Goal: Transaction & Acquisition: Download file/media

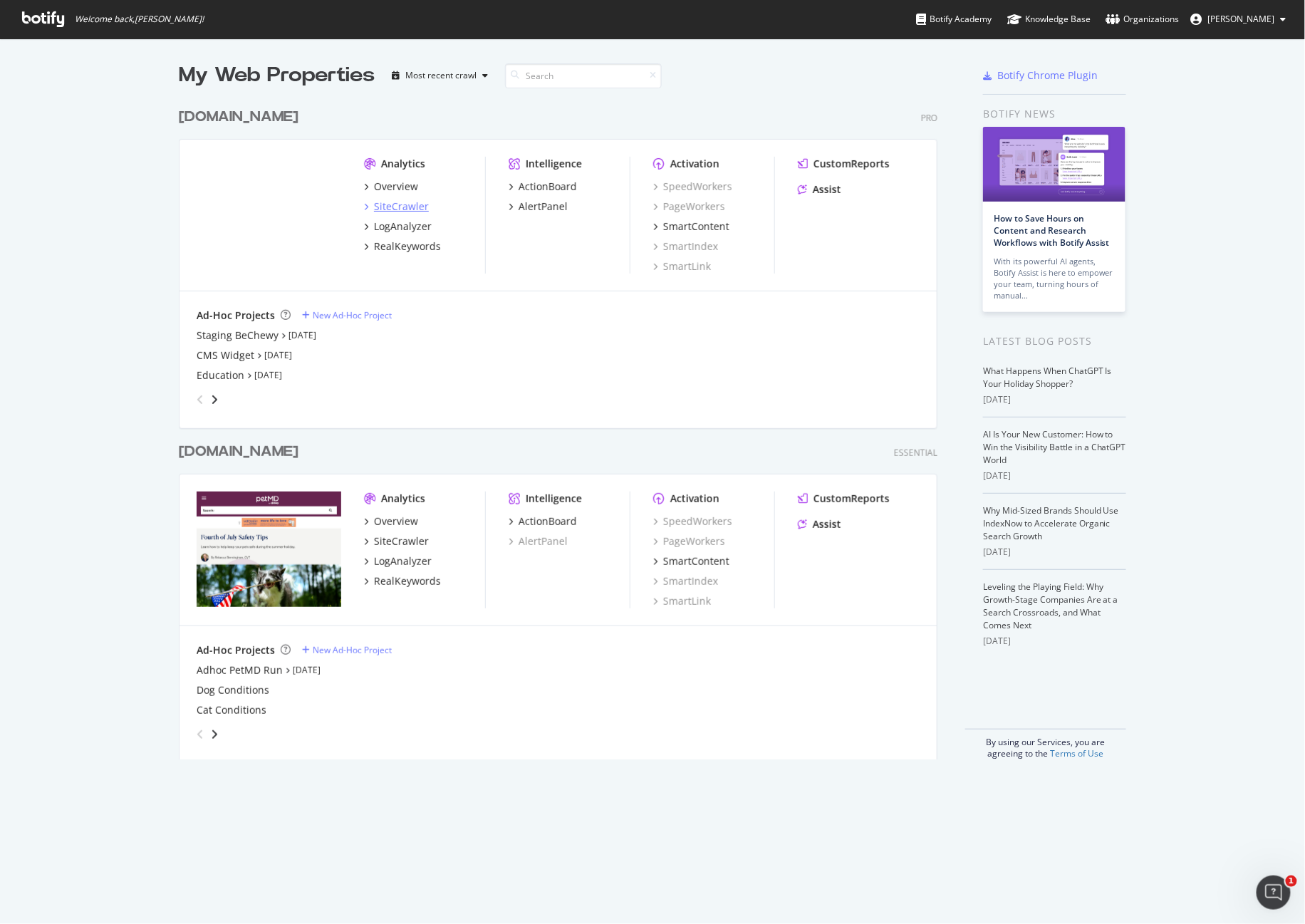
click at [389, 202] on div "SiteCrawler" at bounding box center [402, 207] width 55 height 15
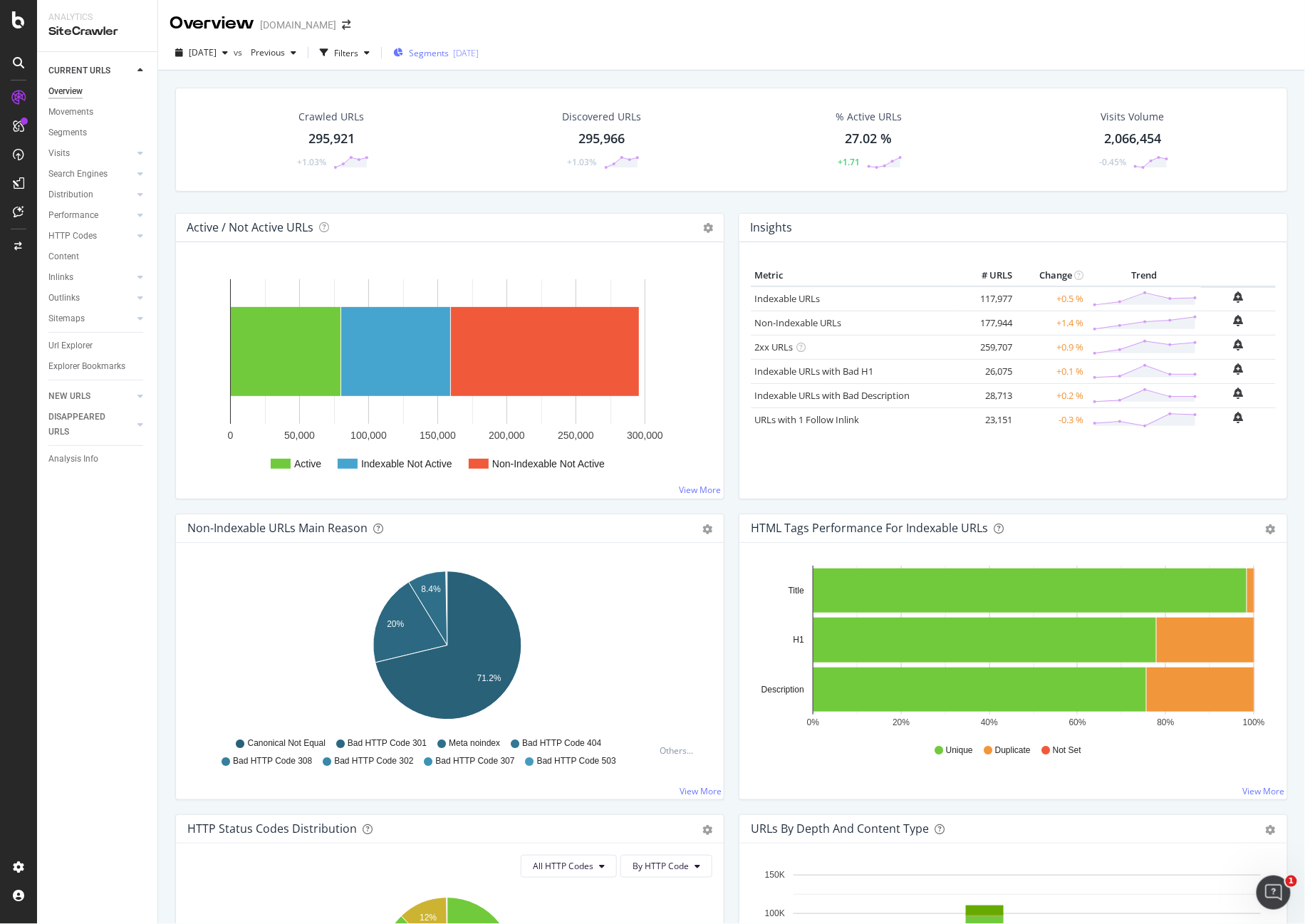
click at [403, 51] on icon "button" at bounding box center [398, 52] width 10 height 8
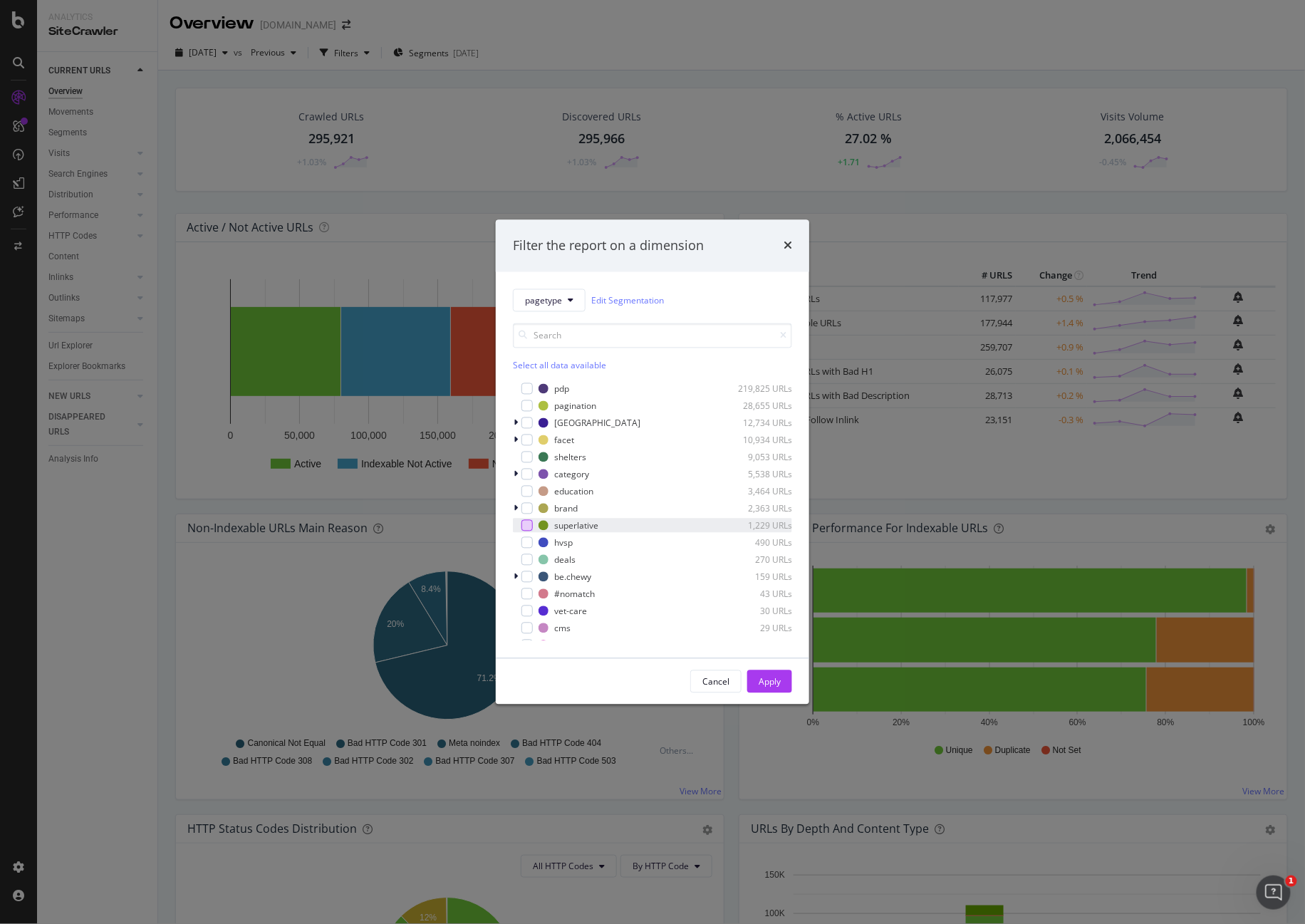
click at [530, 526] on div "modal" at bounding box center [527, 525] width 11 height 11
click at [765, 671] on div "Apply" at bounding box center [769, 682] width 22 height 21
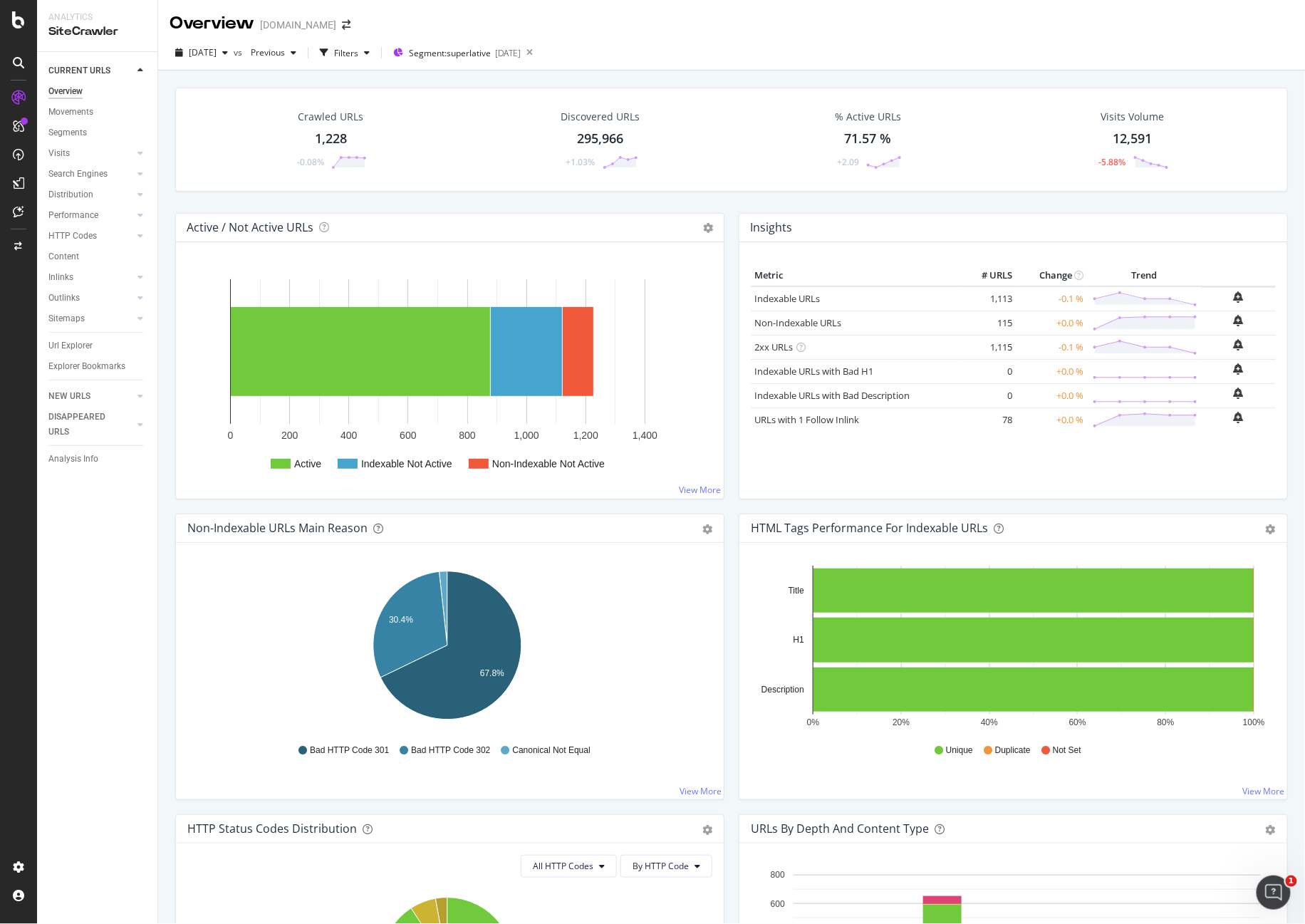
click at [336, 139] on div "1,228" at bounding box center [331, 139] width 32 height 18
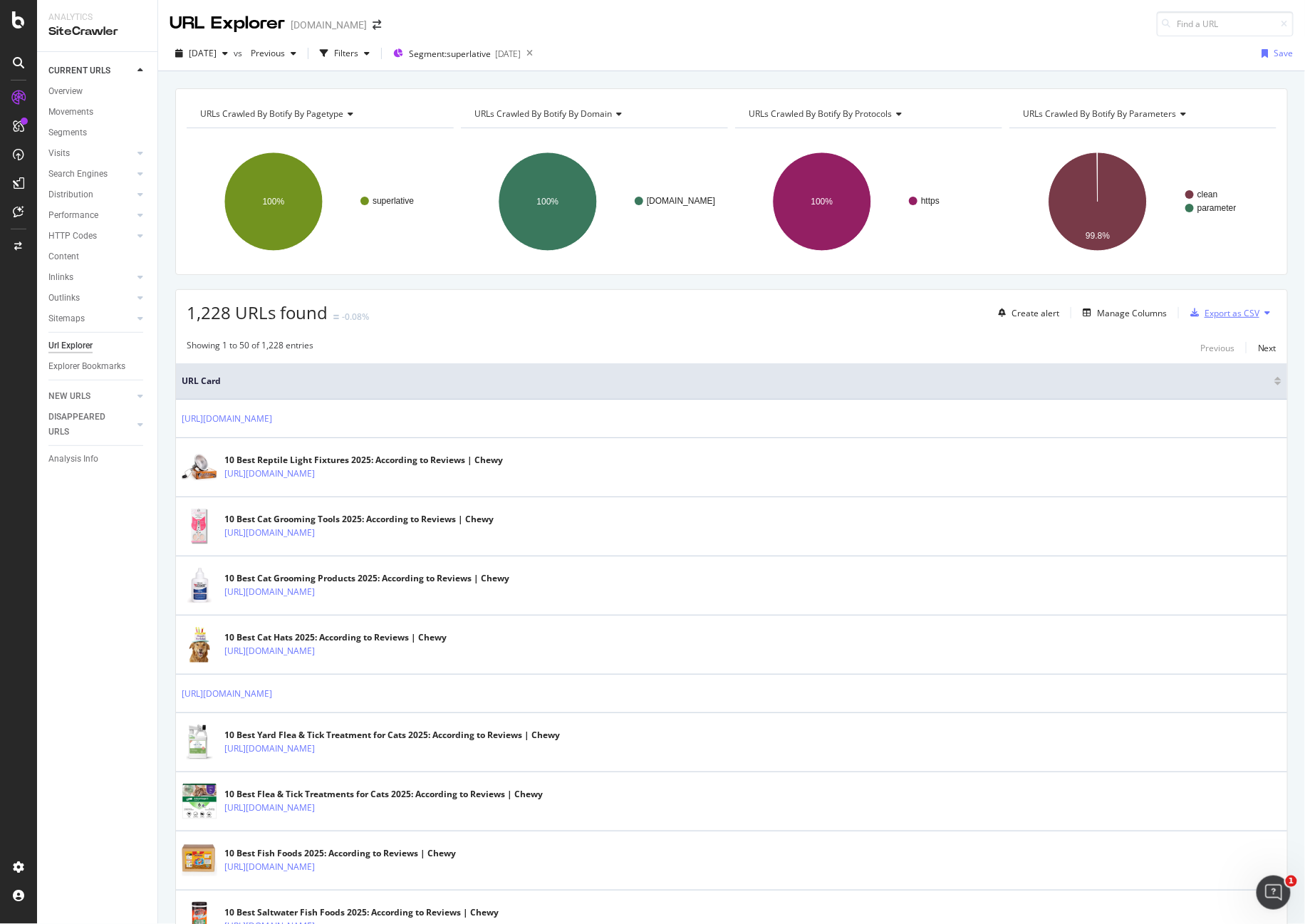
click at [1229, 312] on div "Export as CSV" at bounding box center [1232, 313] width 55 height 12
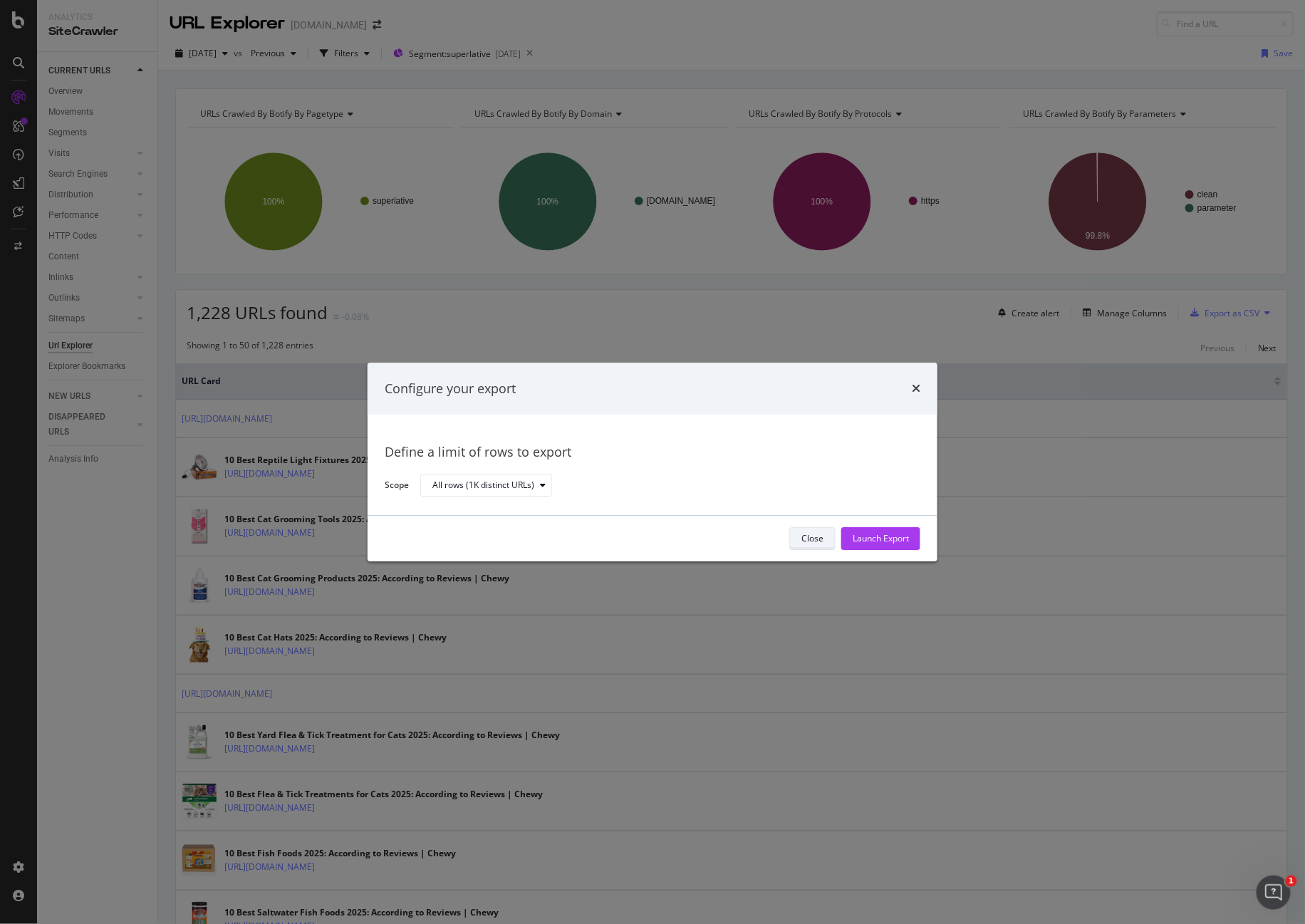
click at [807, 542] on div "Close" at bounding box center [812, 539] width 22 height 12
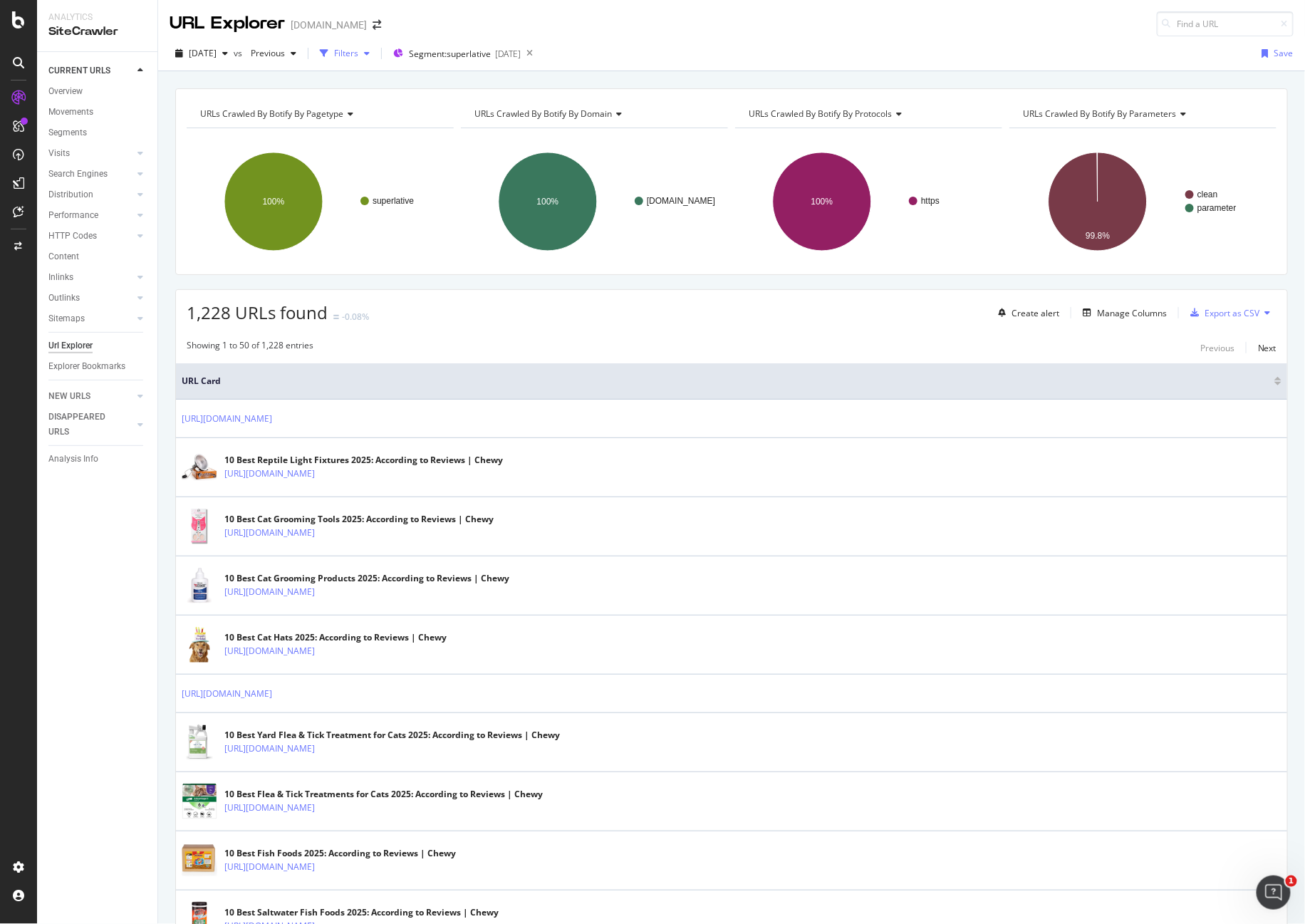
click at [358, 47] on div "Filters" at bounding box center [346, 53] width 24 height 12
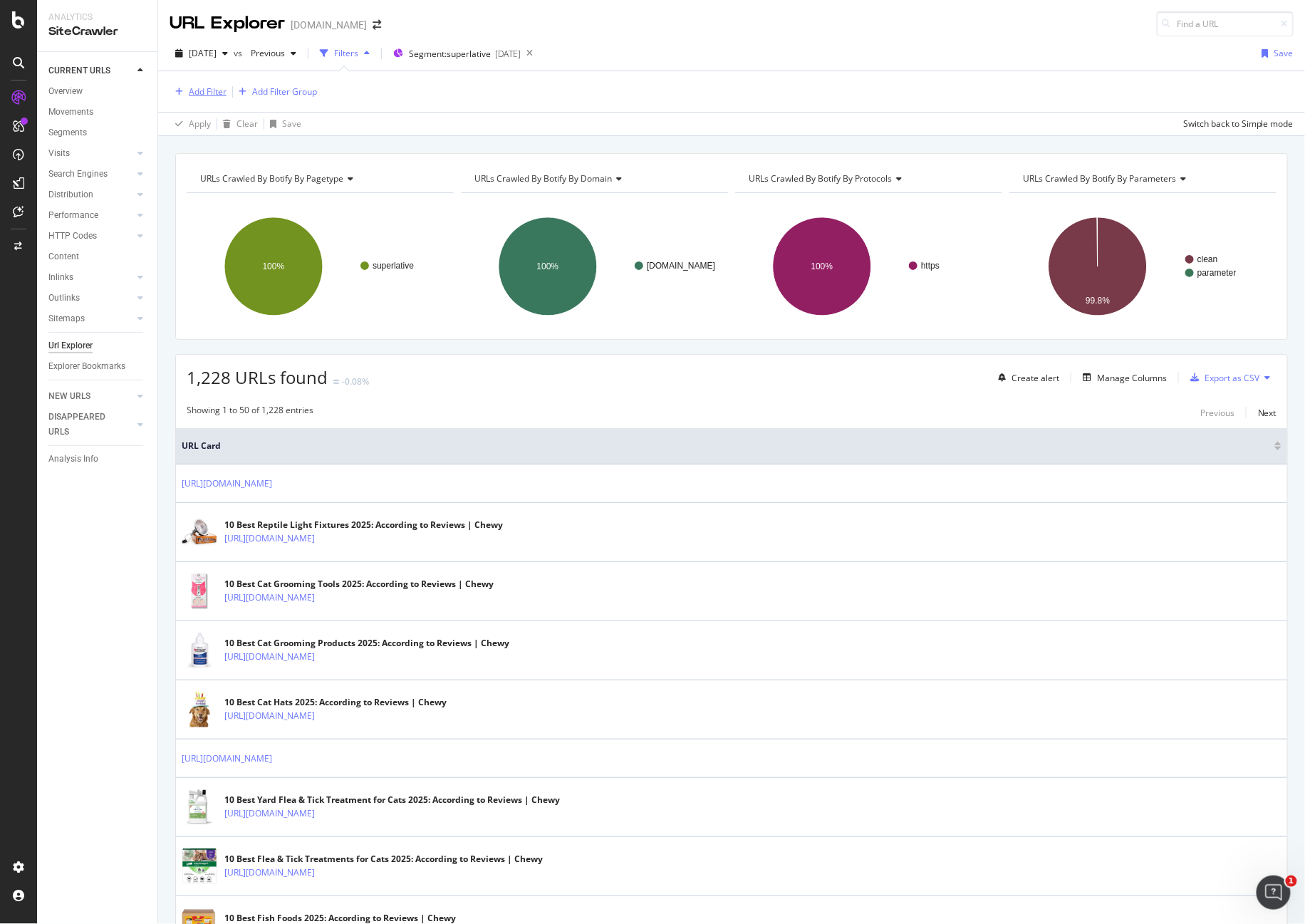
click at [205, 90] on div "Add Filter" at bounding box center [207, 92] width 38 height 12
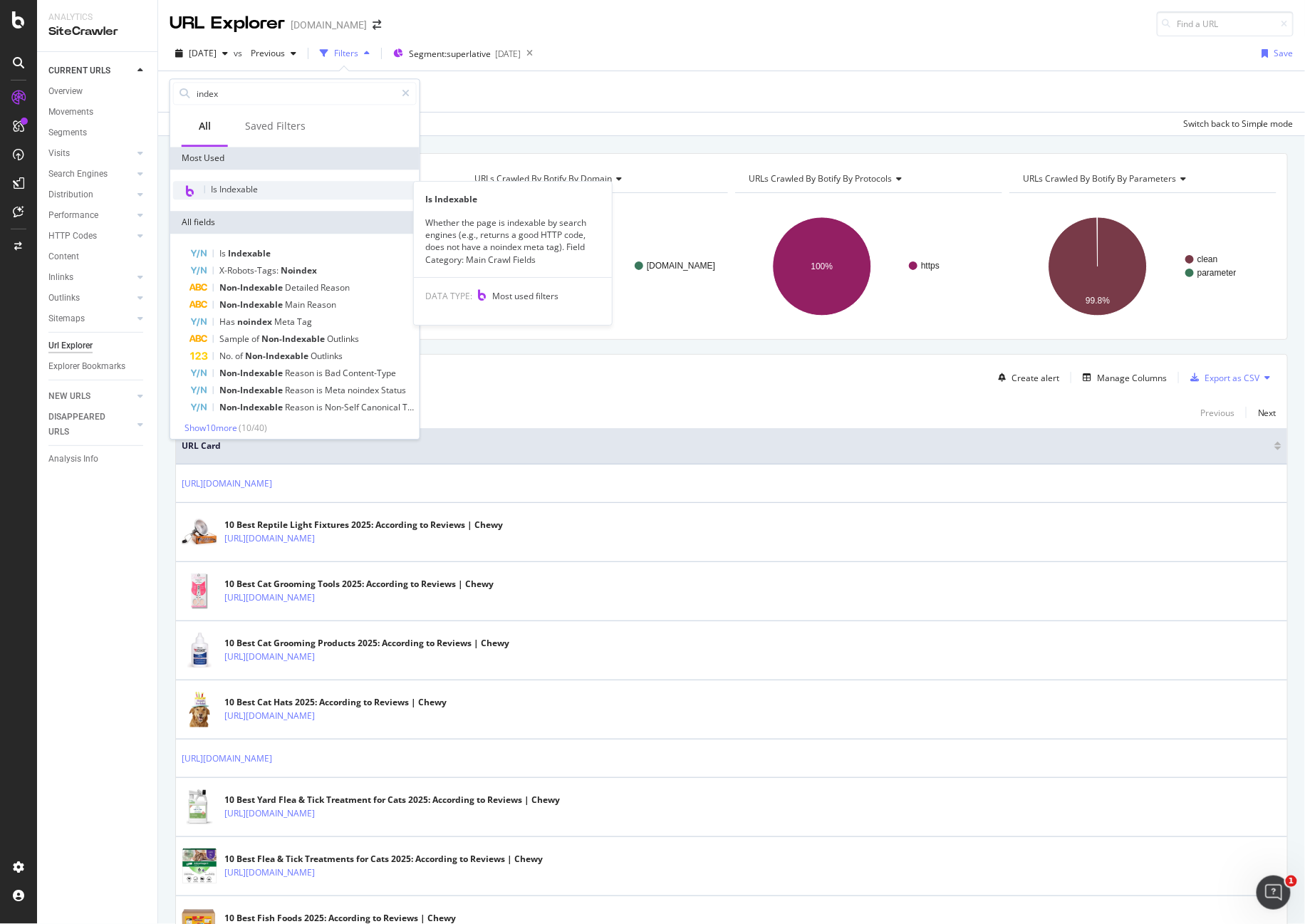
type input "index"
click at [246, 185] on span "Is Indexable" at bounding box center [233, 189] width 47 height 12
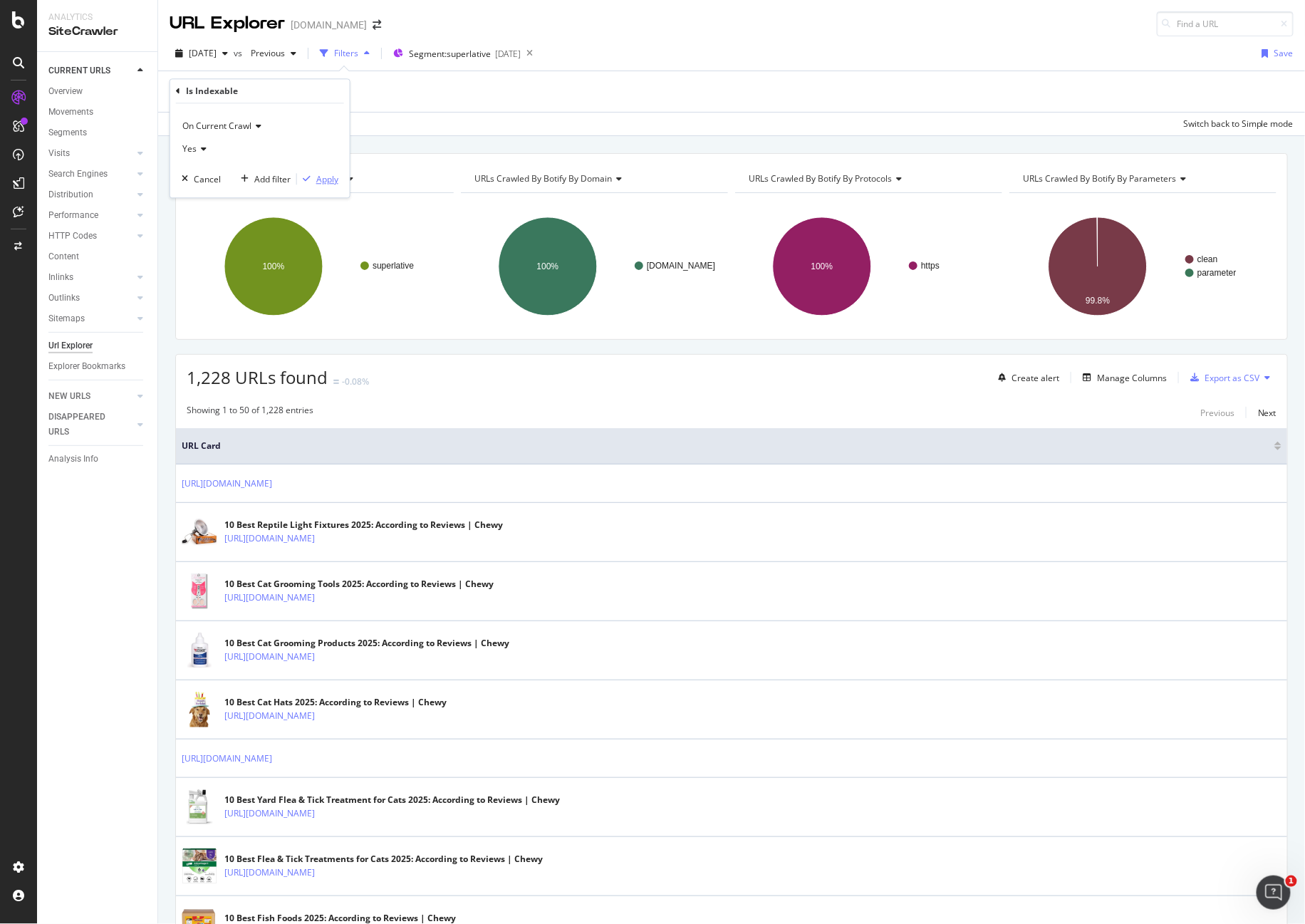
click at [329, 176] on div "Apply" at bounding box center [327, 179] width 22 height 12
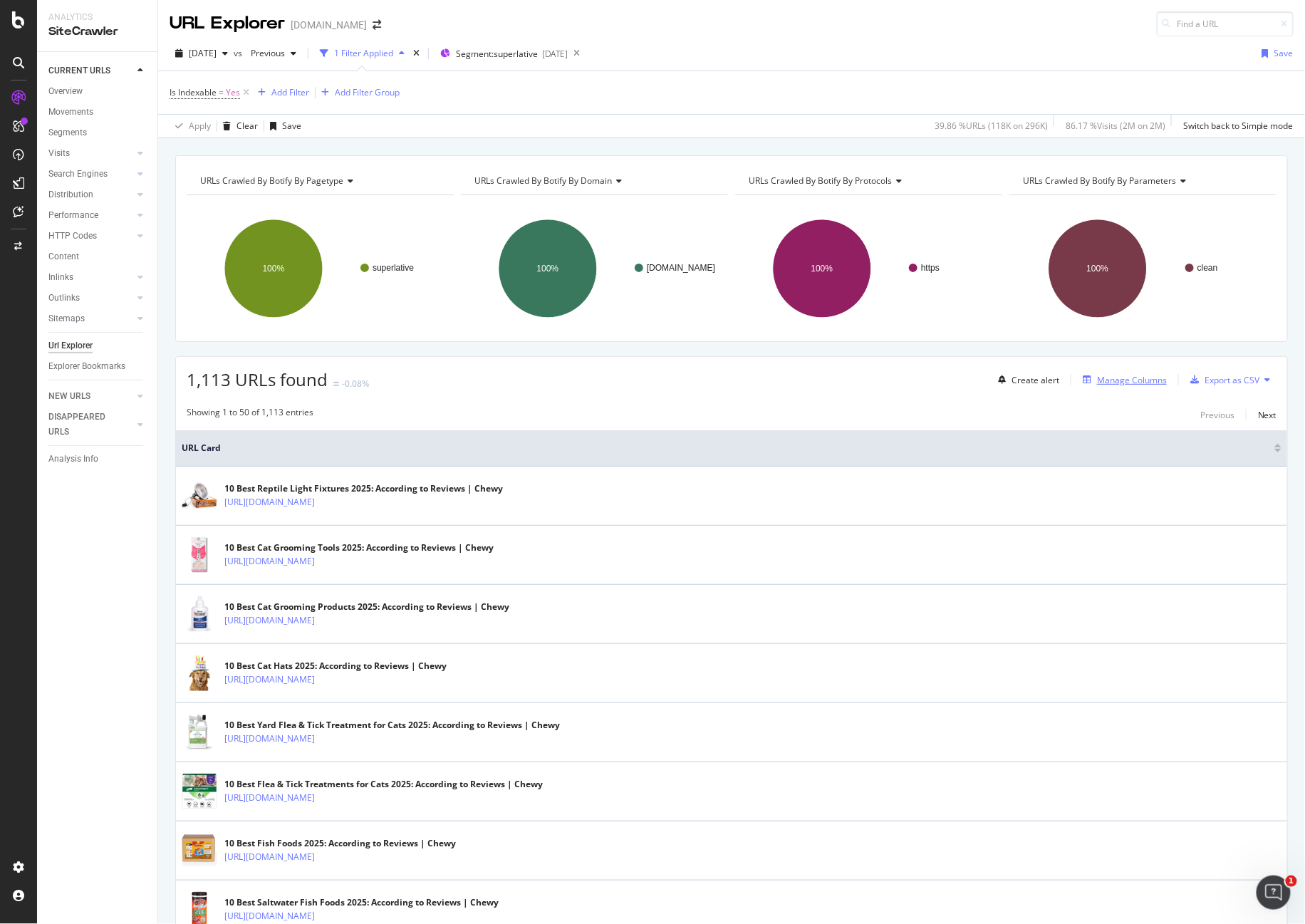
click at [1106, 380] on div "Manage Columns" at bounding box center [1131, 380] width 70 height 12
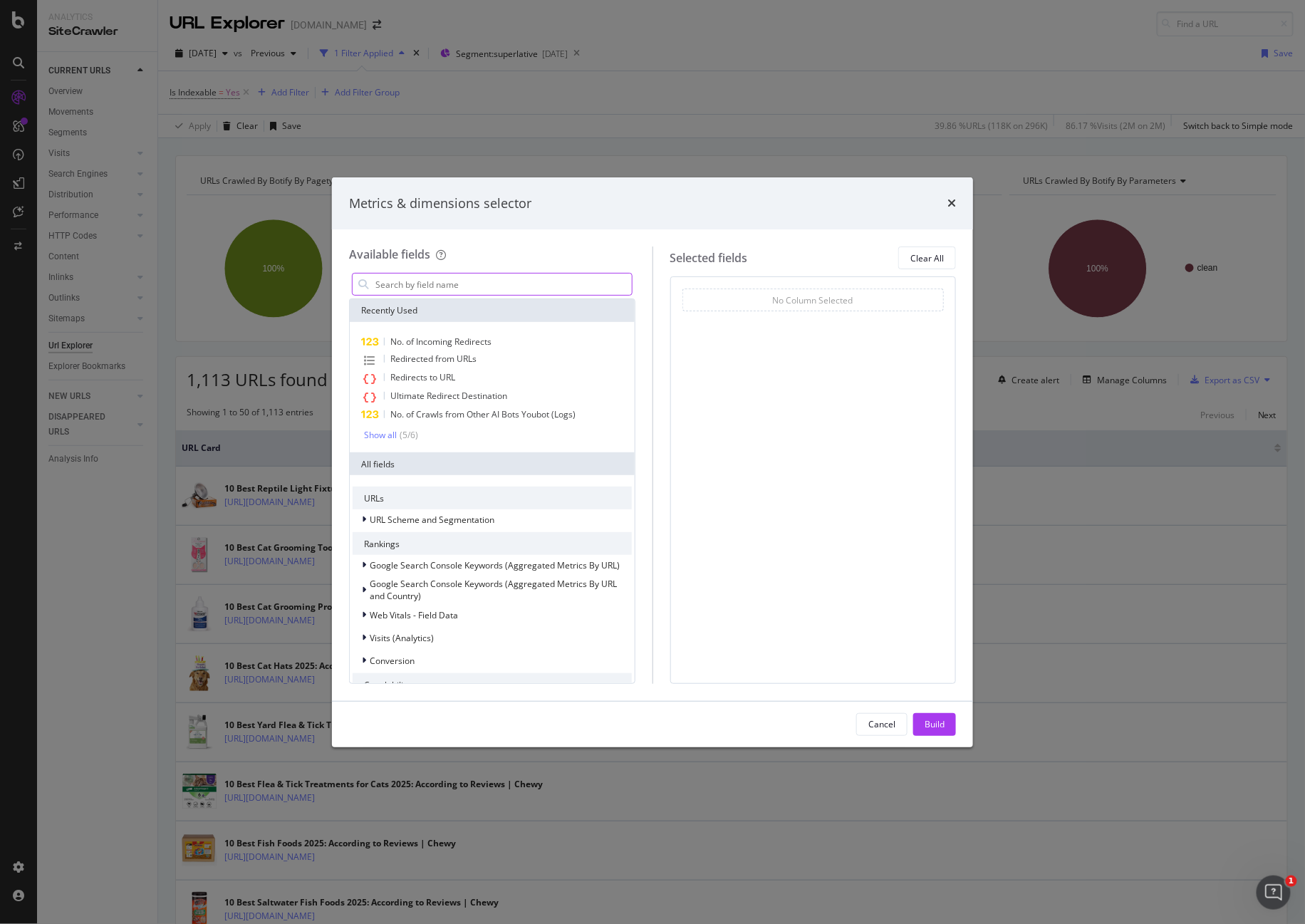
click at [415, 278] on input "modal" at bounding box center [503, 284] width 258 height 21
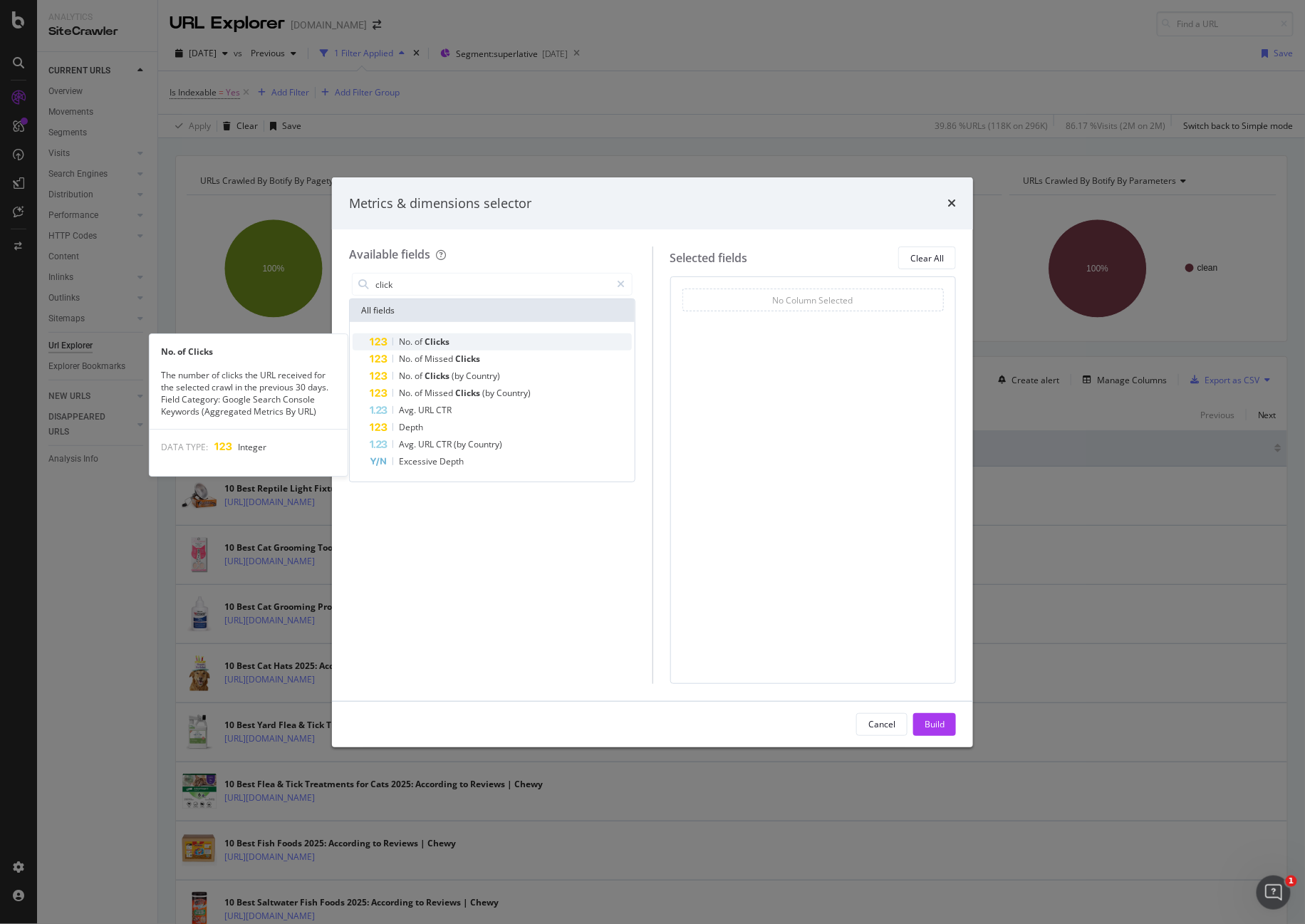
click at [461, 337] on div "No. of Clicks" at bounding box center [501, 341] width 262 height 17
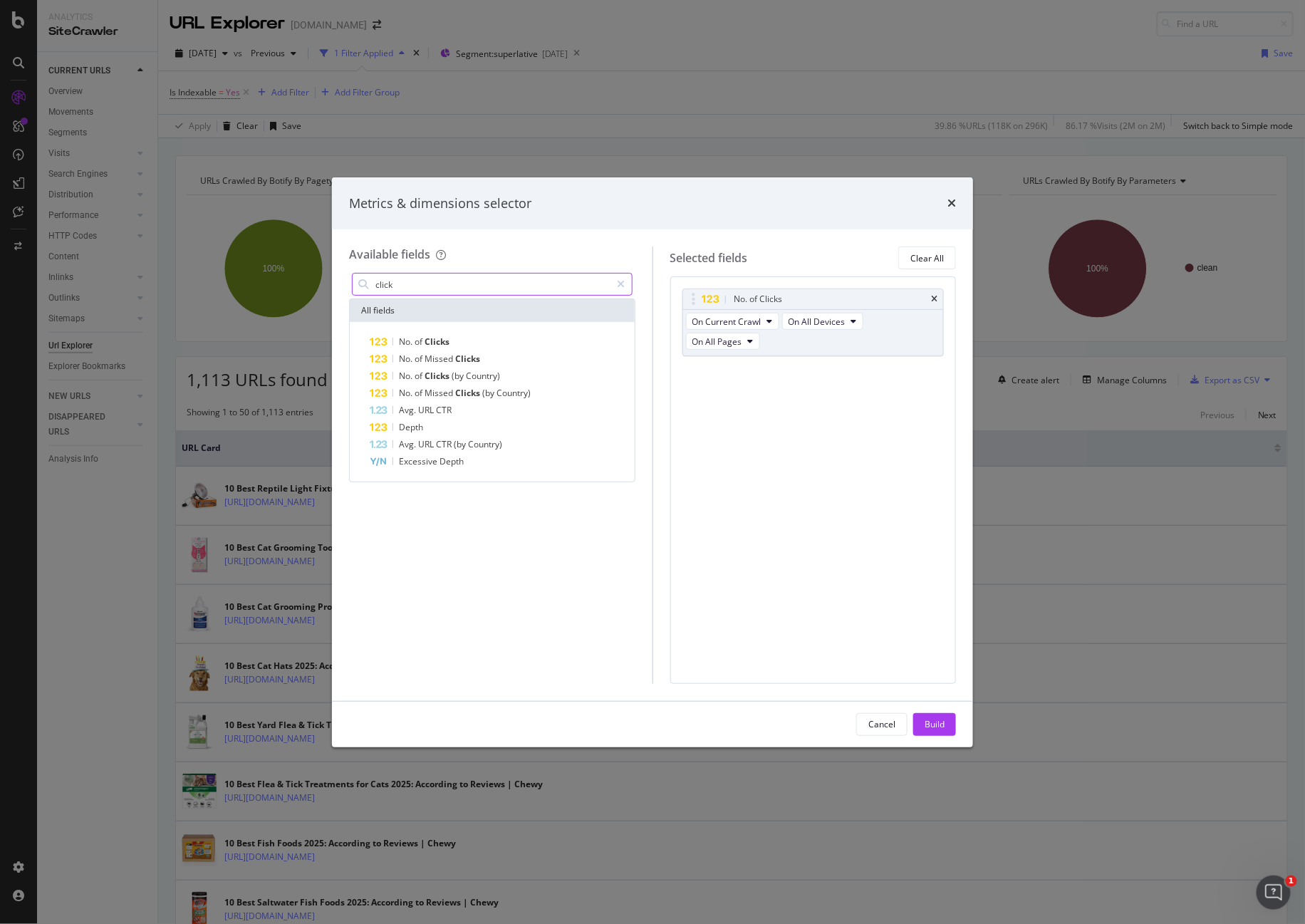
click at [450, 282] on input "click" at bounding box center [493, 284] width 237 height 21
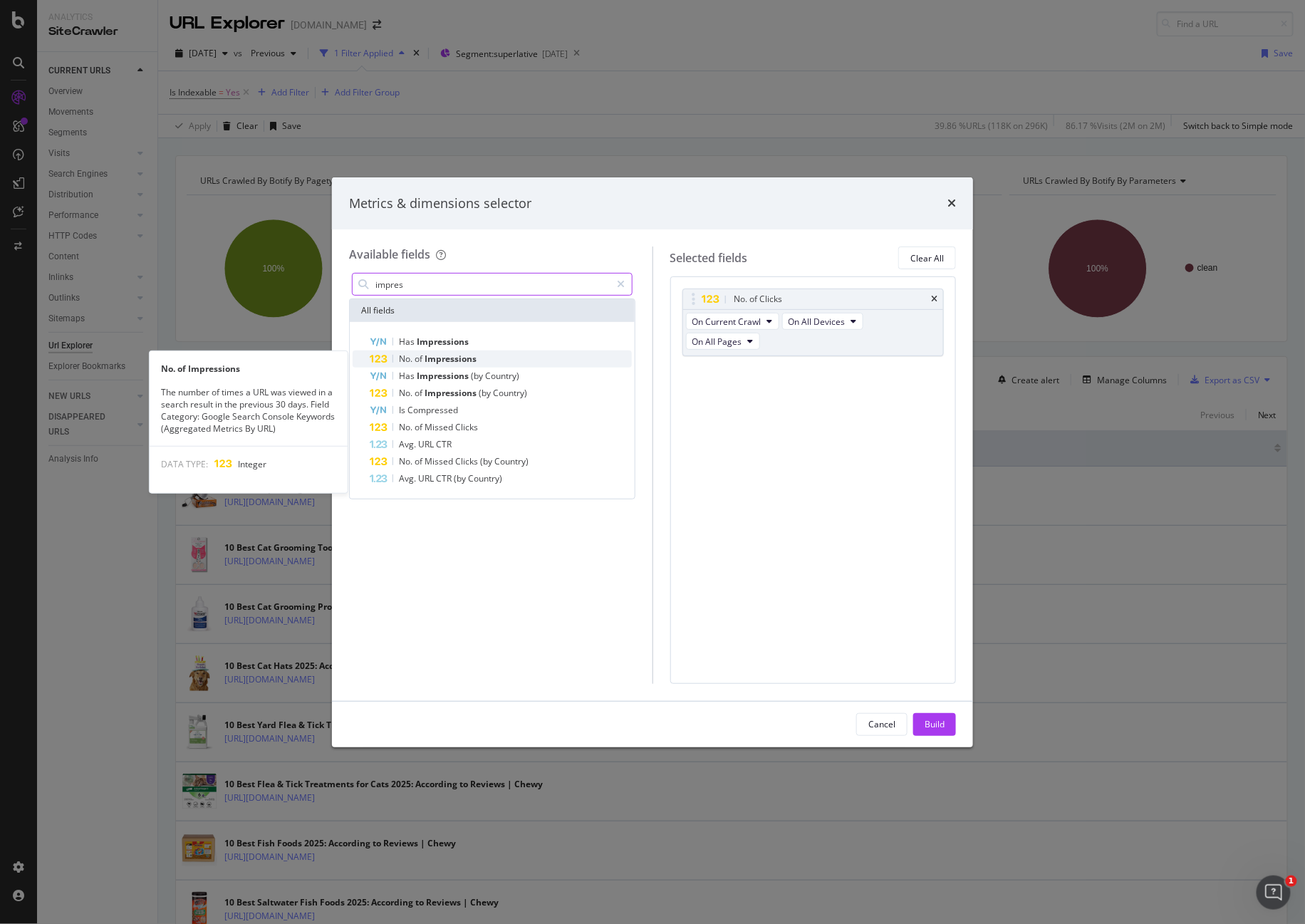
type input "impres"
click at [442, 359] on span "Impressions" at bounding box center [451, 359] width 52 height 12
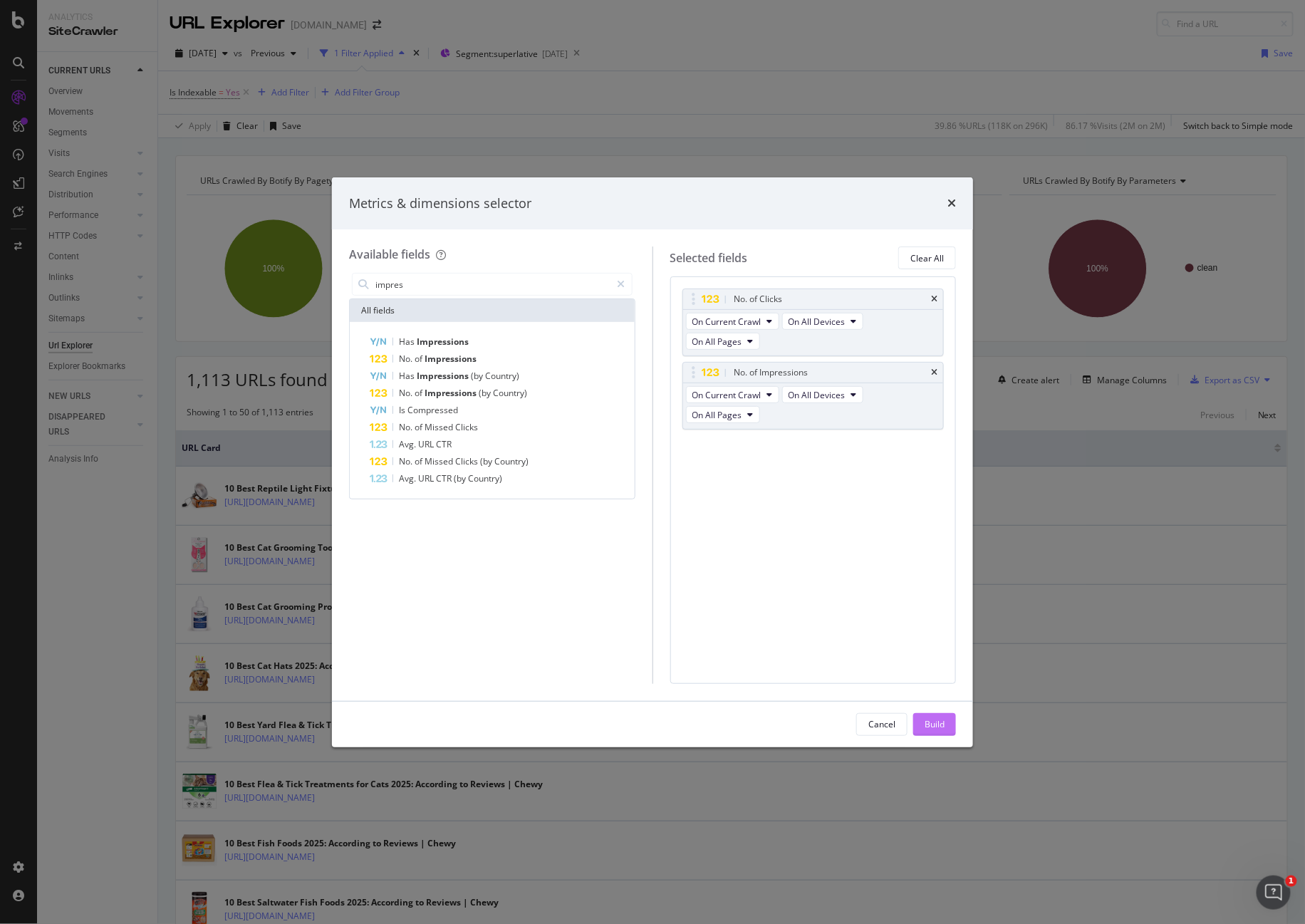
click at [945, 721] on button "Build" at bounding box center [935, 724] width 43 height 23
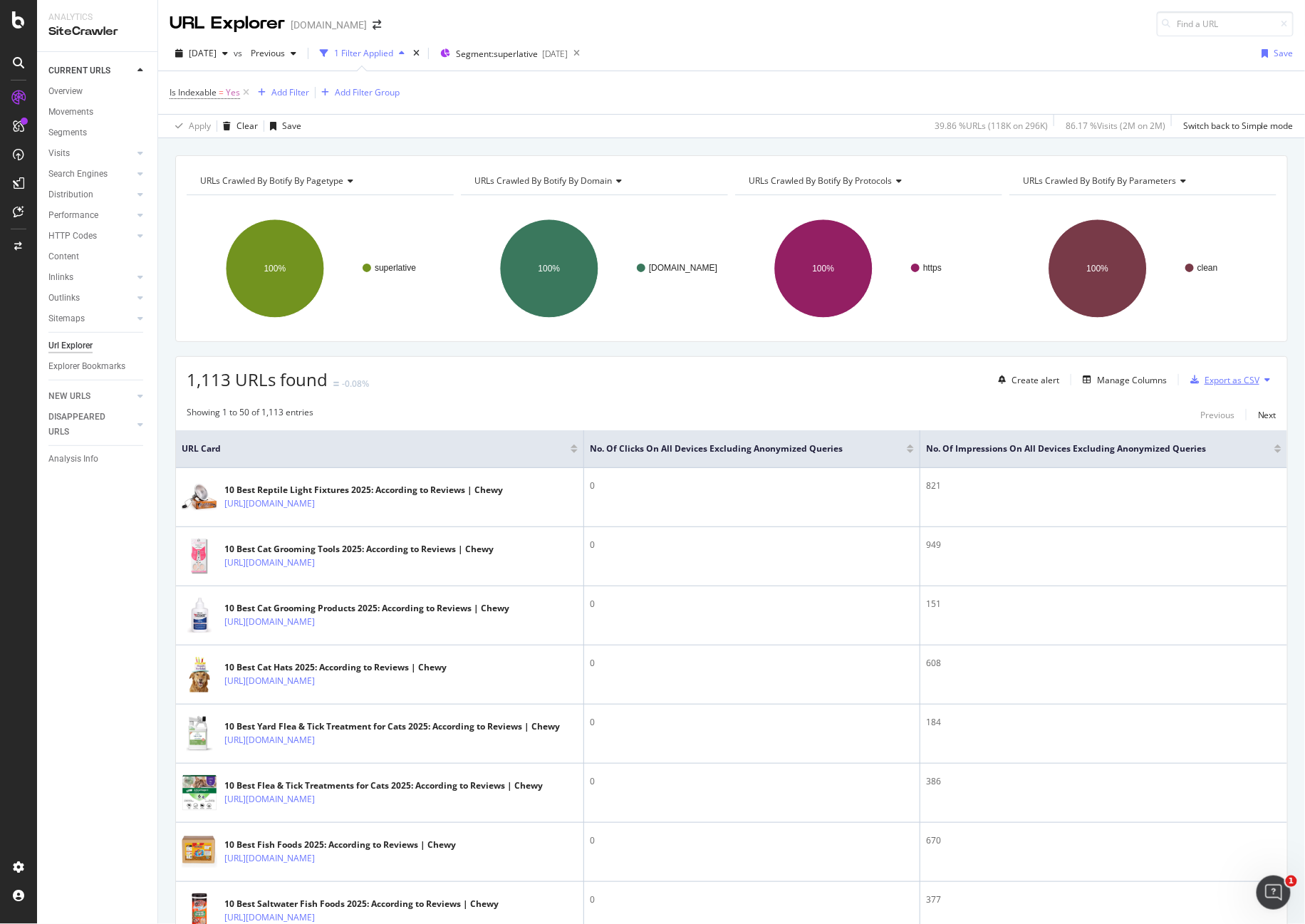
click at [1205, 380] on div "Export as CSV" at bounding box center [1232, 380] width 55 height 12
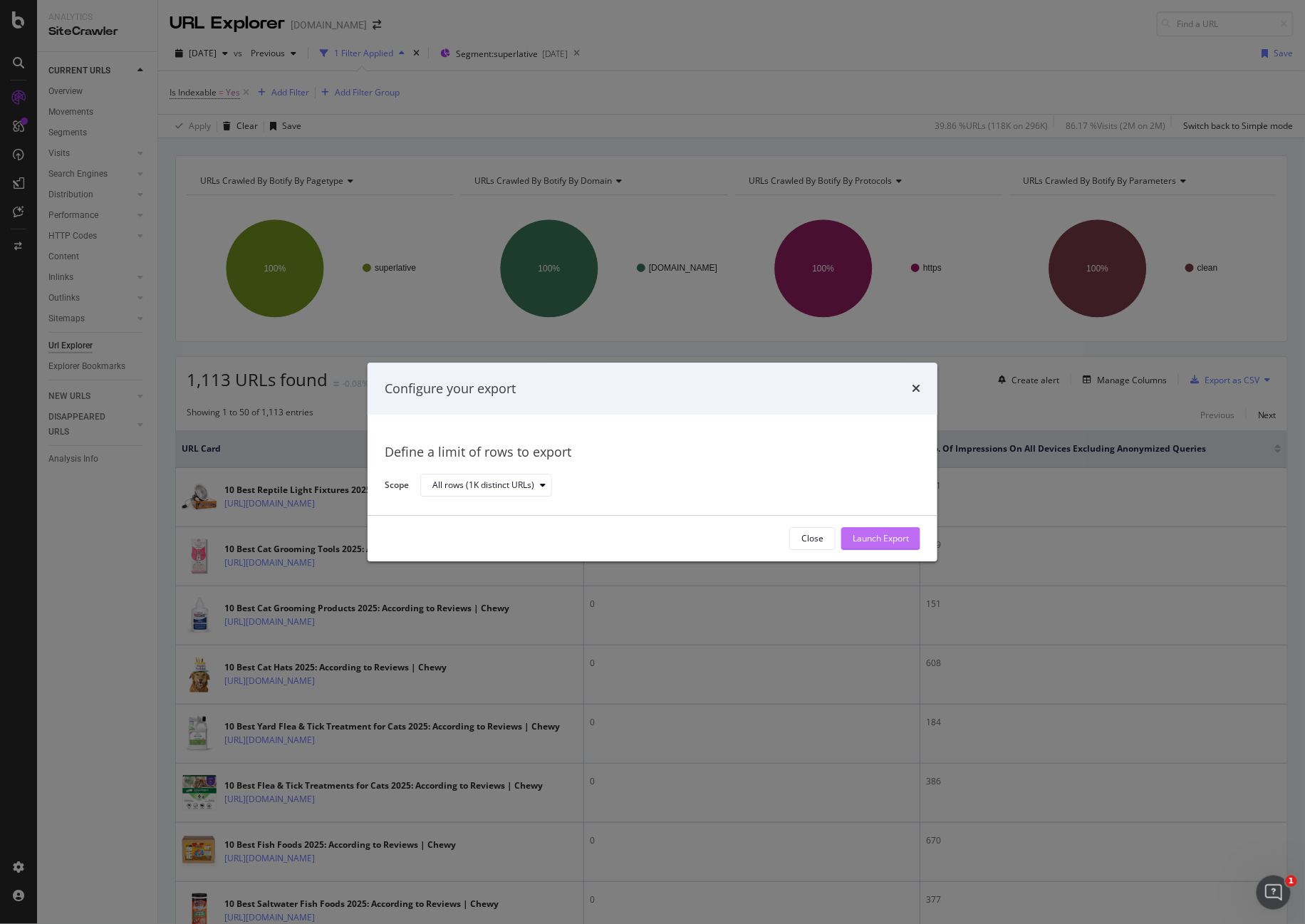
click at [860, 536] on div "Launch Export" at bounding box center [881, 539] width 57 height 12
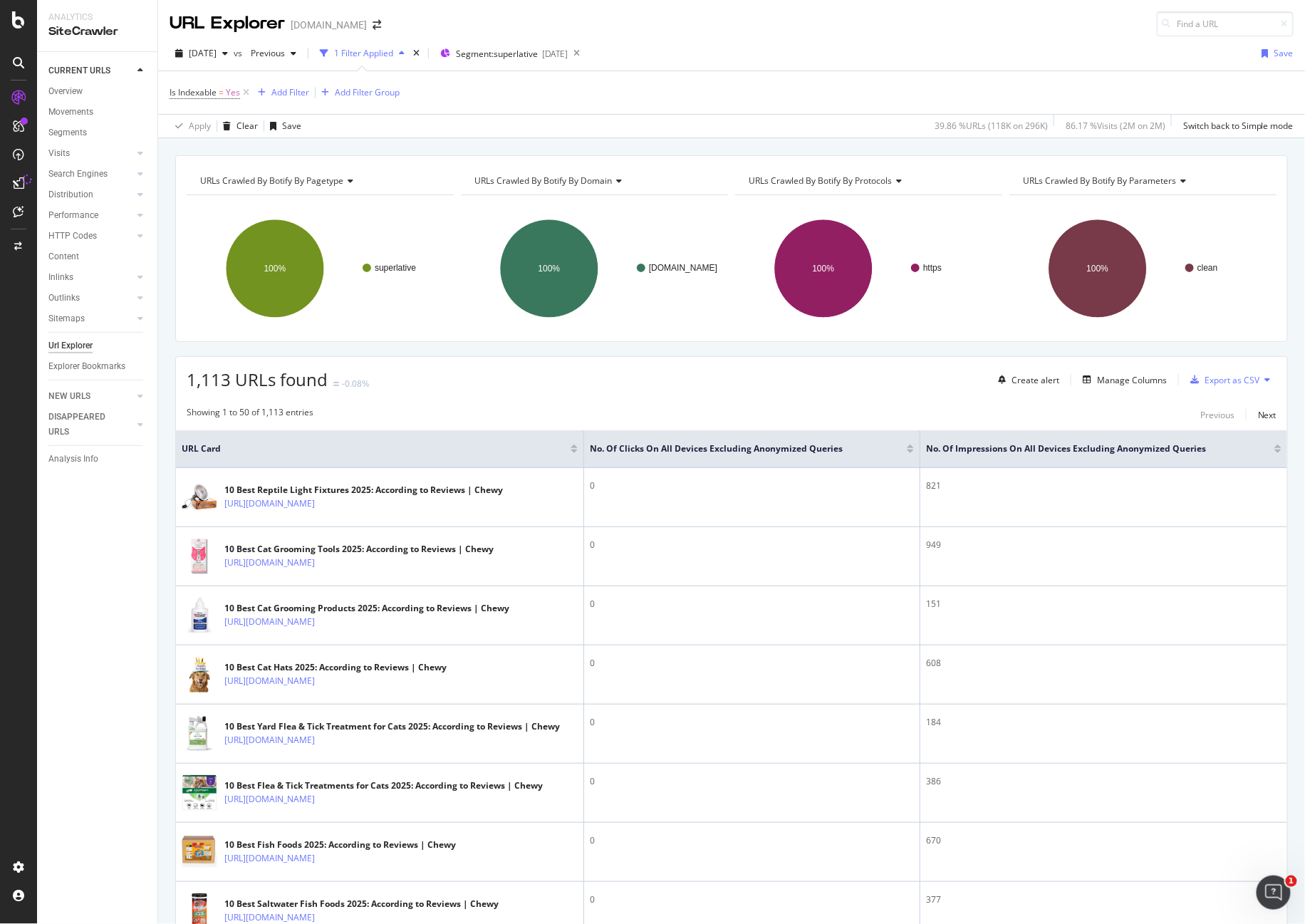
click at [867, 20] on div "URL Explorer [DOMAIN_NAME]" at bounding box center [732, 18] width 1147 height 36
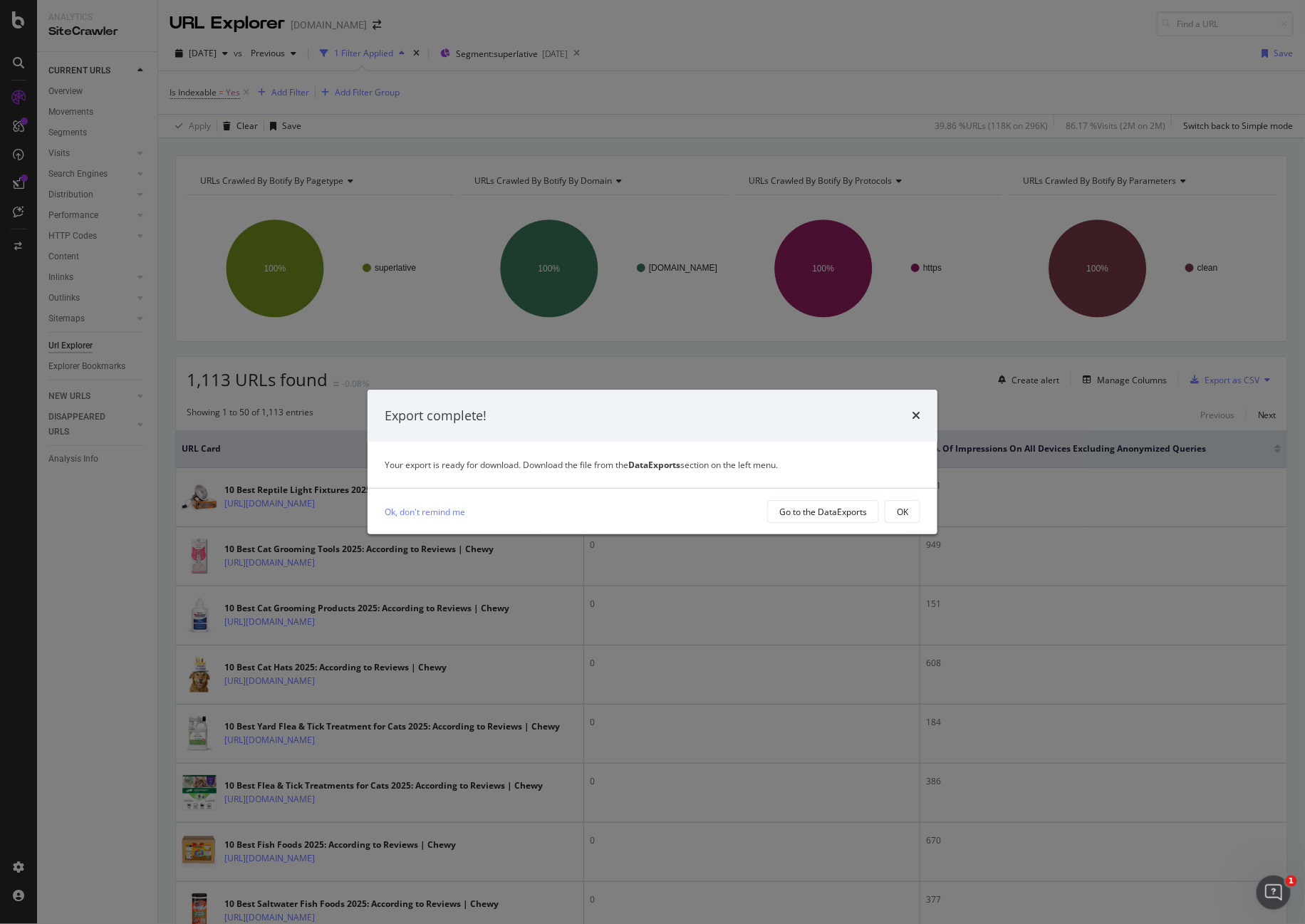
click at [918, 412] on icon "times" at bounding box center [915, 415] width 8 height 11
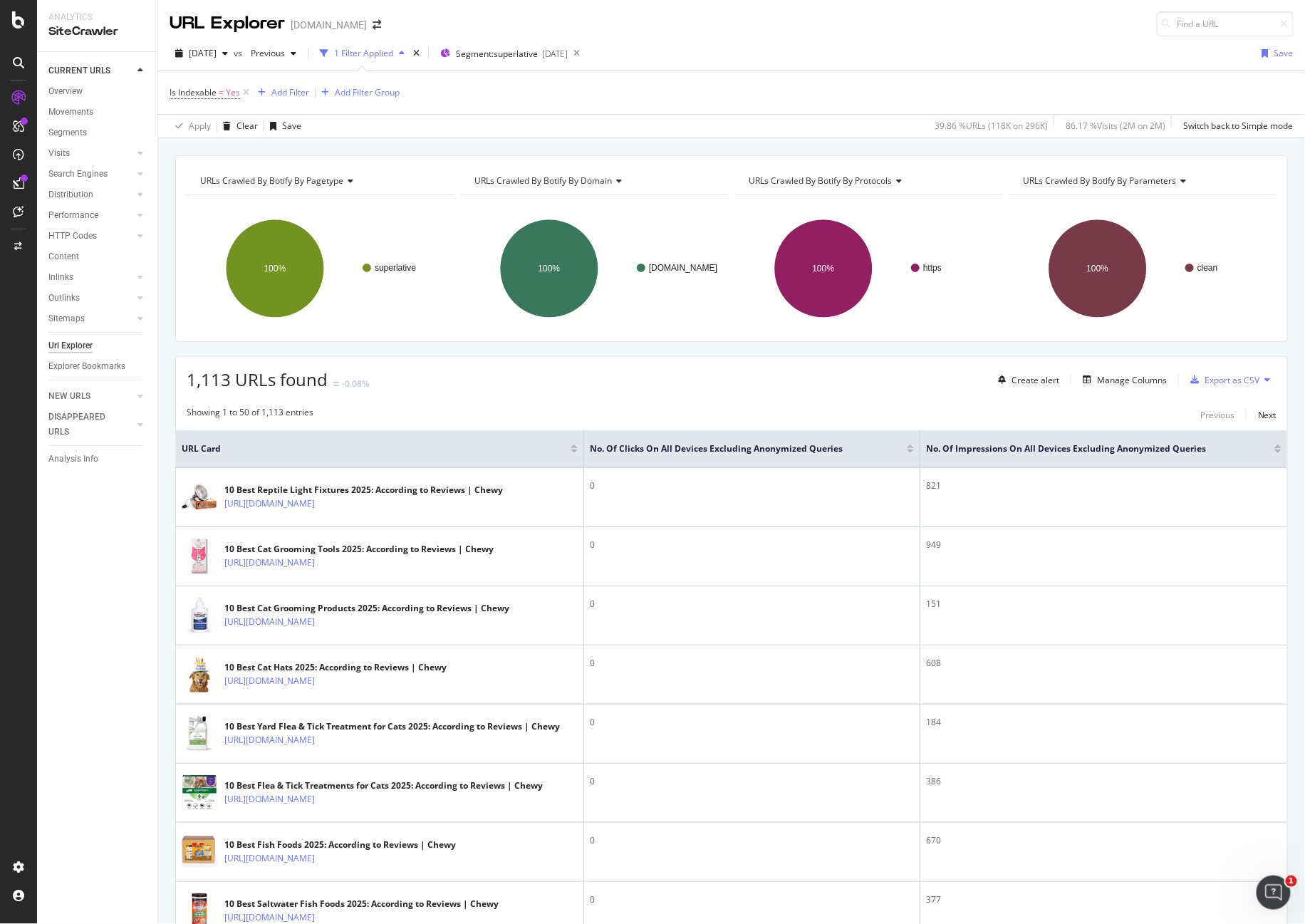
click at [907, 449] on div at bounding box center [910, 451] width 7 height 4
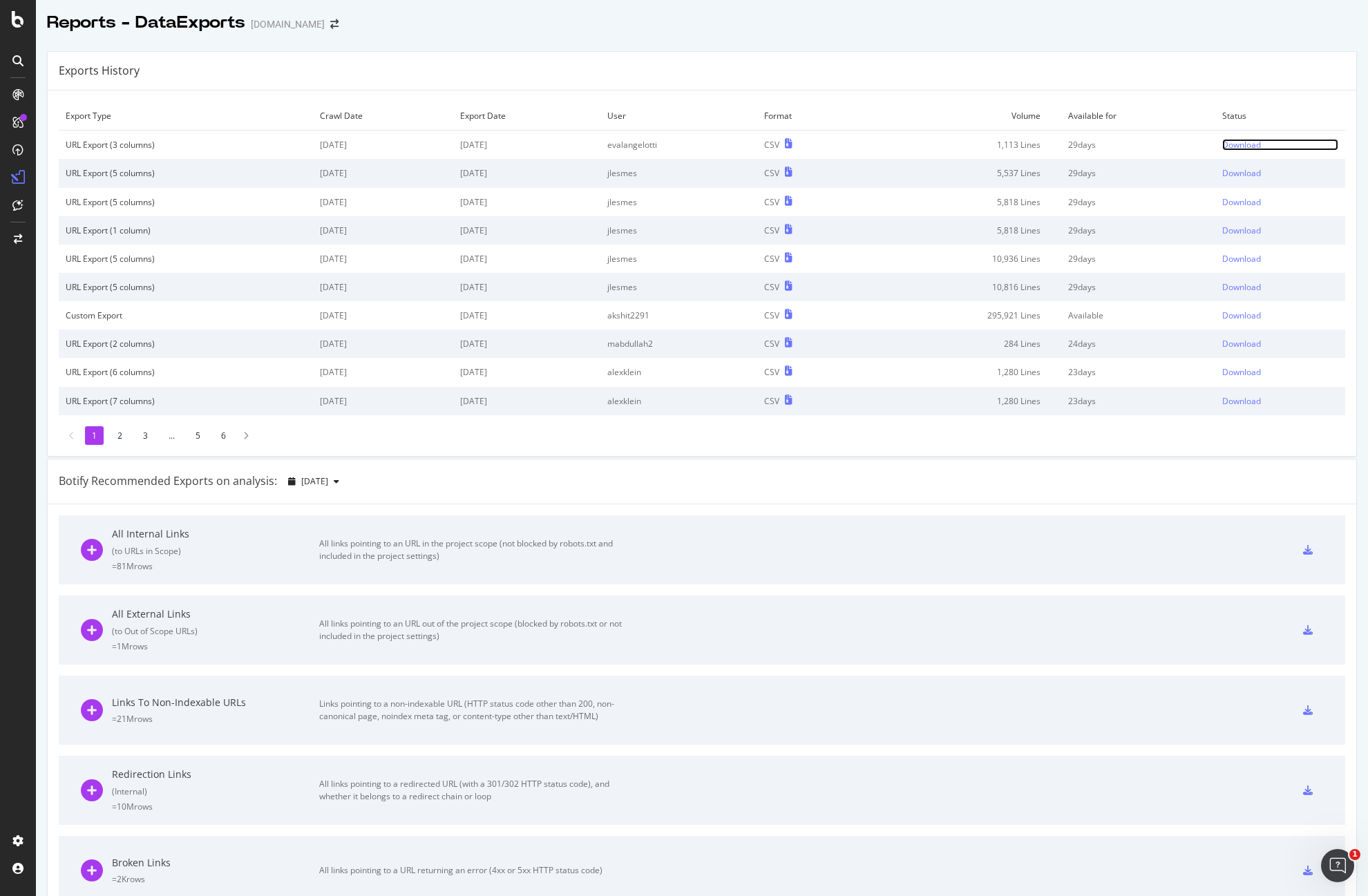
click at [1239, 139] on div "Download" at bounding box center [1242, 145] width 39 height 12
click at [61, 307] on td "Custom Export" at bounding box center [186, 315] width 254 height 28
